Goal: Obtain resource: Obtain resource

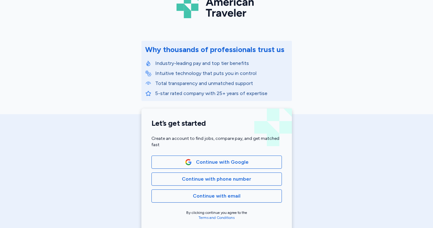
scroll to position [44, 0]
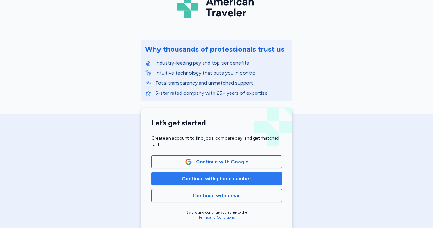
click at [213, 179] on span "Continue with phone number" at bounding box center [216, 179] width 69 height 8
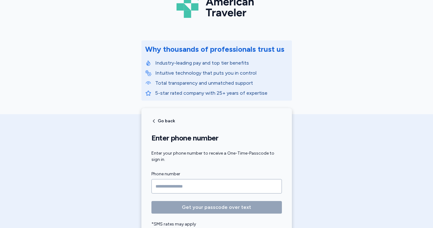
click at [213, 179] on input "Phone number" at bounding box center [217, 186] width 131 height 14
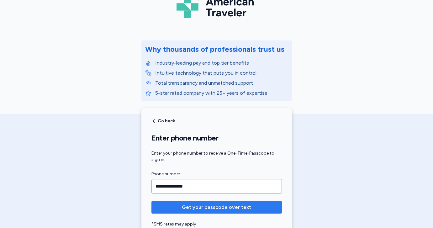
type input "**********"
click at [186, 207] on span "Get your passcode over text" at bounding box center [216, 208] width 69 height 8
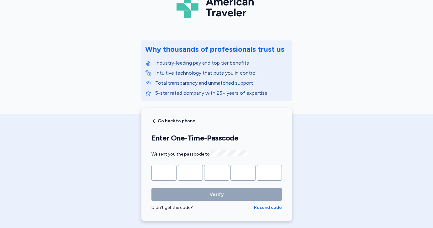
click at [165, 174] on input "Please enter OTP character 1" at bounding box center [164, 173] width 25 height 16
type input "*"
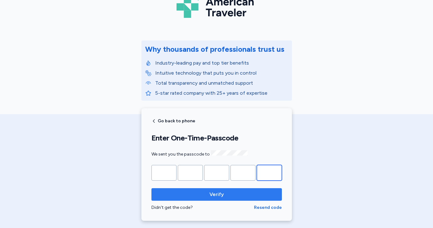
type input "*"
click at [171, 194] on span "Verify" at bounding box center [217, 195] width 121 height 8
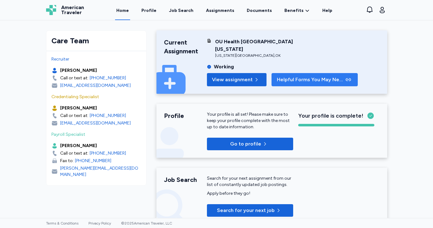
click at [288, 81] on span "Helpful Forms You May Need" at bounding box center [310, 80] width 67 height 8
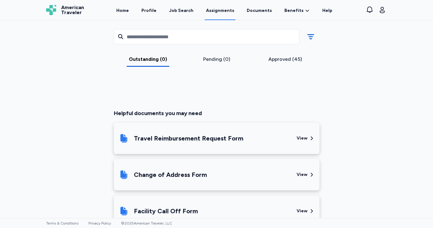
scroll to position [110, 0]
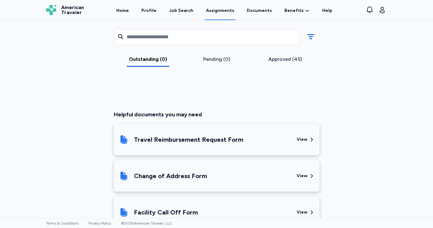
click at [247, 136] on div "Travel Reimbursement Request Form" at bounding box center [205, 139] width 173 height 21
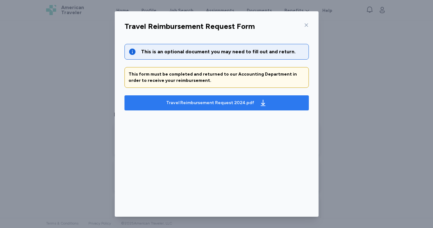
click at [232, 102] on div "Travel Reimbursement Request 2024.pdf" at bounding box center [210, 103] width 88 height 6
